Goal: Task Accomplishment & Management: Use online tool/utility

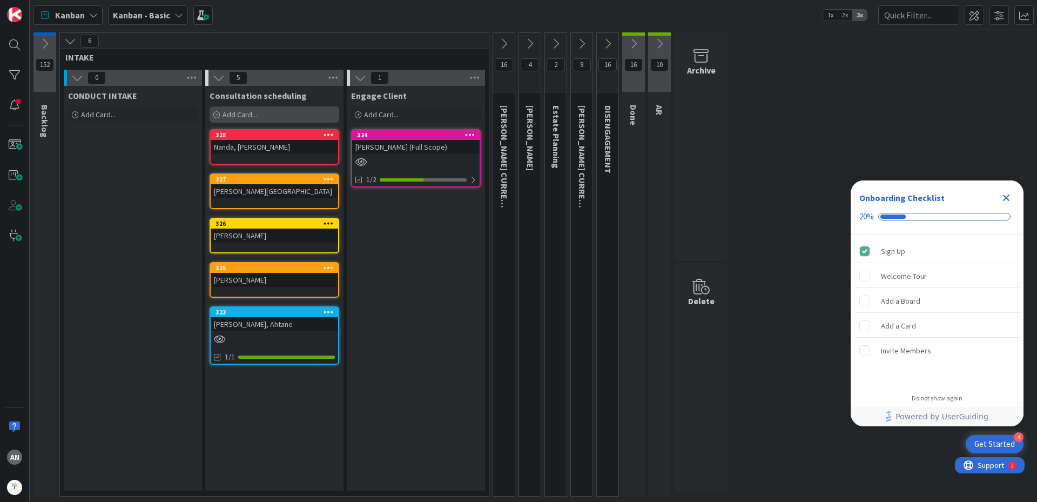
click at [239, 112] on span "Add Card..." at bounding box center [240, 115] width 35 height 10
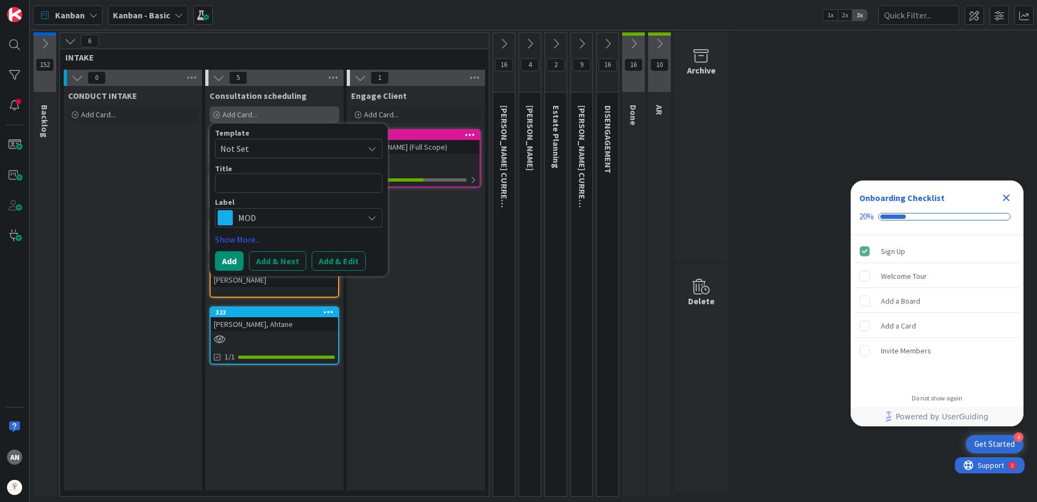
type textarea "x"
type textarea "V"
type textarea "x"
type textarea "Va"
type textarea "x"
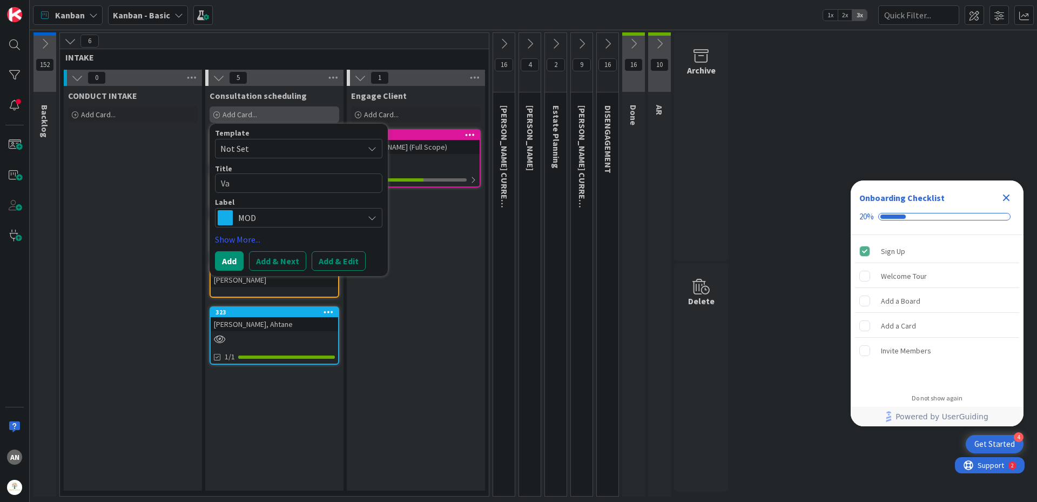
type textarea "Vas"
type textarea "x"
type textarea "Vasq"
type textarea "x"
type textarea "Vasqu"
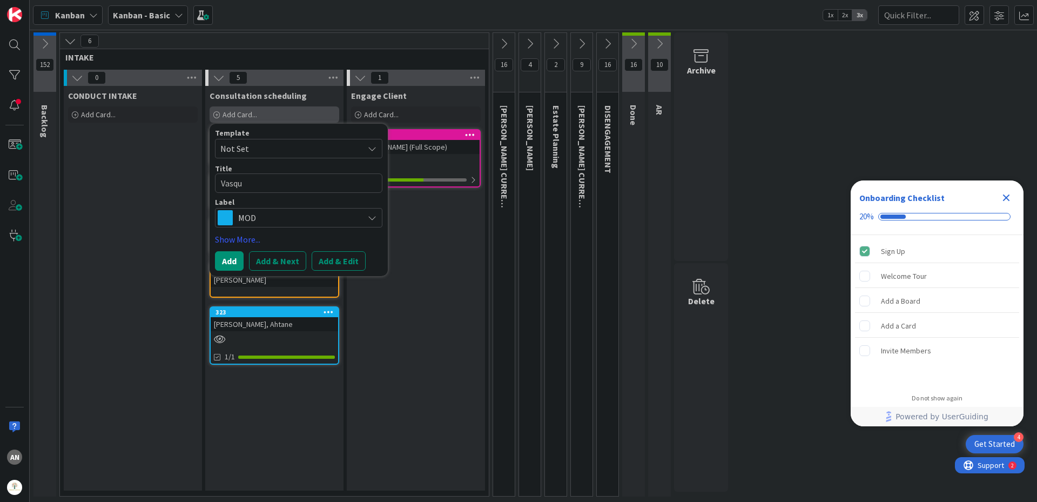
type textarea "x"
type textarea "Vasque"
type textarea "x"
type textarea "[PERSON_NAME]"
type textarea "x"
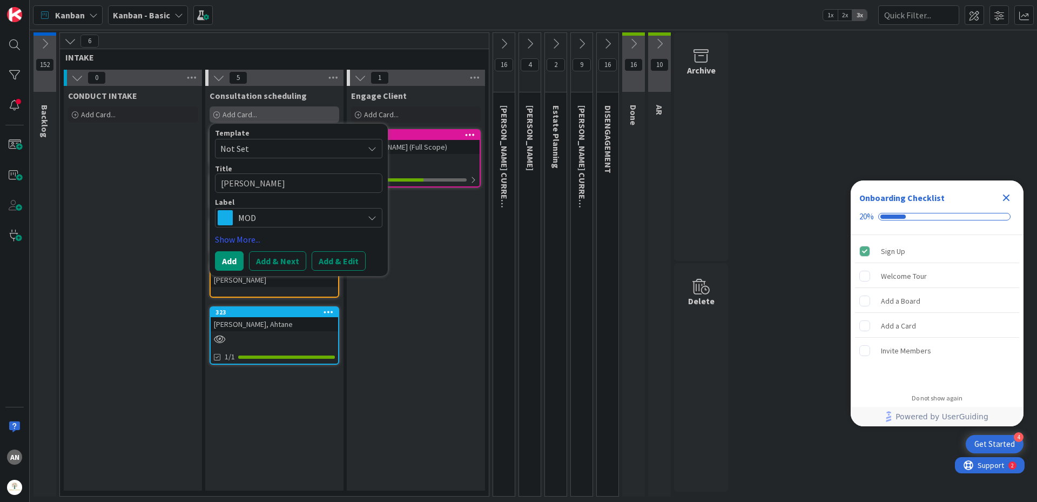
type textarea "[PERSON_NAME],"
type textarea "x"
type textarea "[PERSON_NAME],"
type textarea "x"
type textarea "[PERSON_NAME], S"
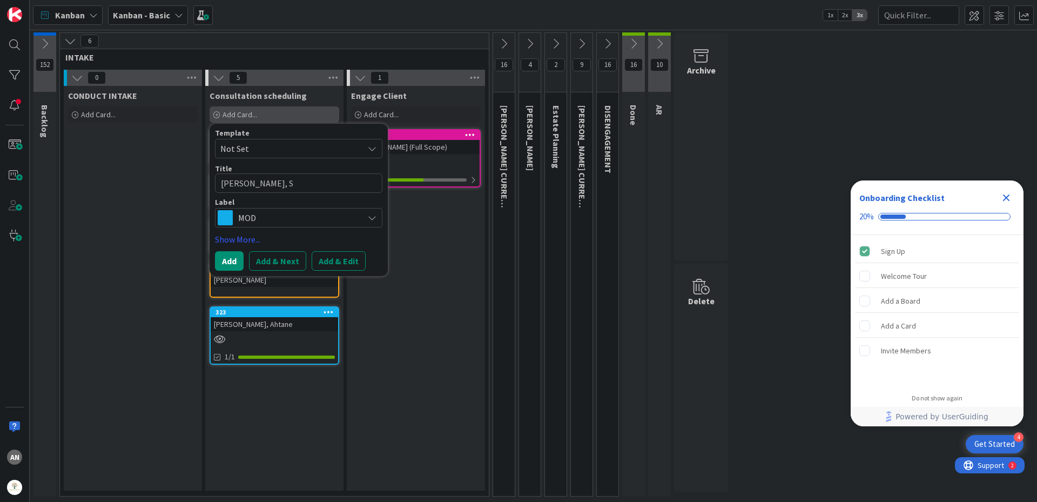
type textarea "x"
type textarea "[PERSON_NAME]"
type textarea "x"
type textarea "[PERSON_NAME], Sil"
type textarea "x"
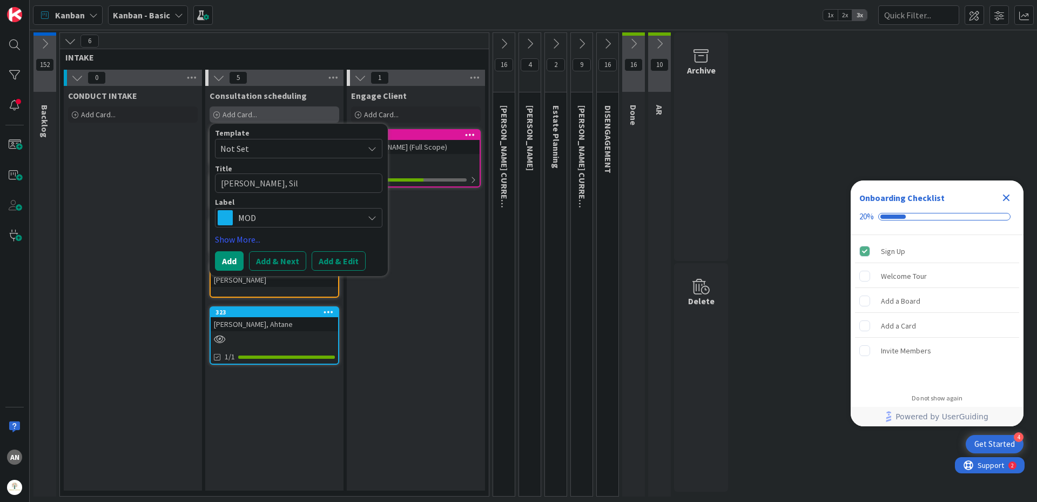
type textarea "[PERSON_NAME]"
type textarea "x"
type textarea "[PERSON_NAME]"
type textarea "x"
type textarea "[PERSON_NAME], [PERSON_NAME]"
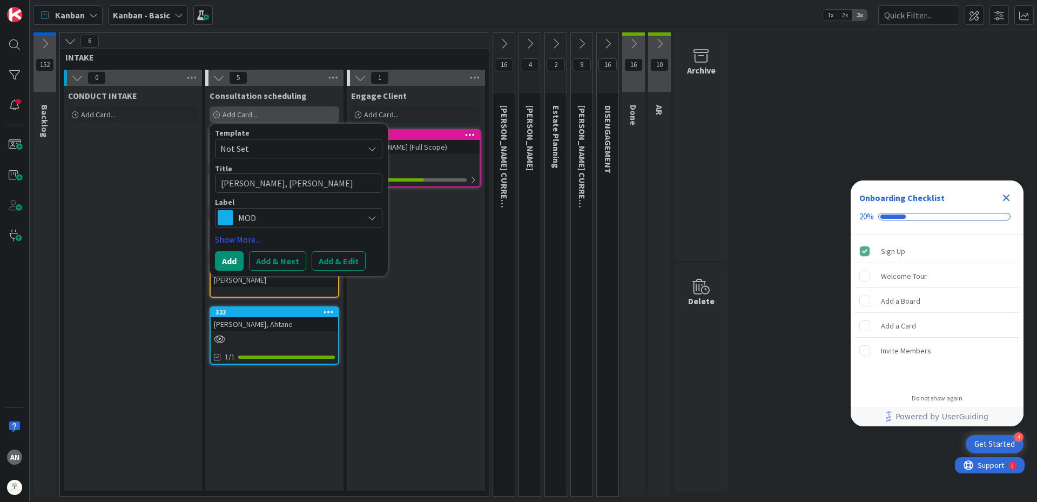
type textarea "x"
type textarea "[PERSON_NAME]"
type textarea "x"
type textarea "[PERSON_NAME][DATE]"
type textarea "x"
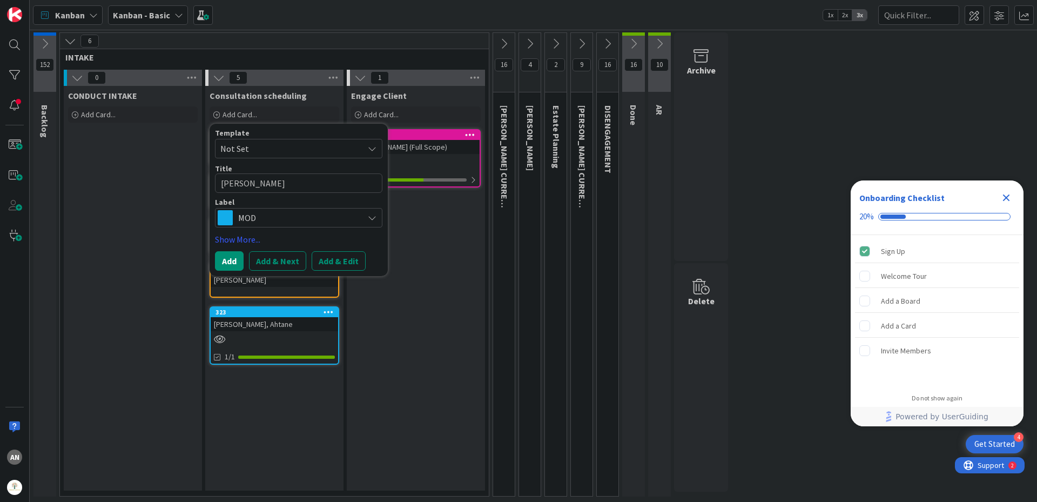
type textarea "[PERSON_NAME]"
drag, startPoint x: 224, startPoint y: 268, endPoint x: 272, endPoint y: 216, distance: 71.1
click at [272, 216] on div "Template Not Set Title 18 / 128 [PERSON_NAME] Label MOD Show More... Add Add & …" at bounding box center [298, 200] width 167 height 142
click at [233, 260] on button "Add" at bounding box center [229, 260] width 29 height 19
